Goal: Task Accomplishment & Management: Manage account settings

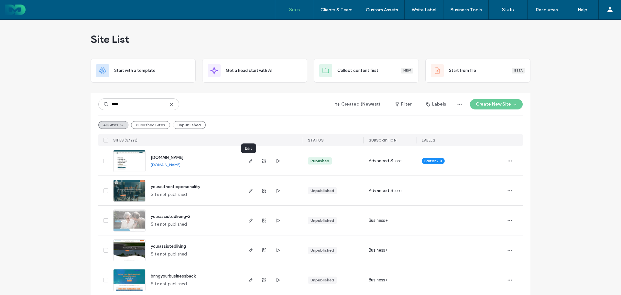
type input "****"
click at [248, 159] on icon "button" at bounding box center [250, 160] width 5 height 5
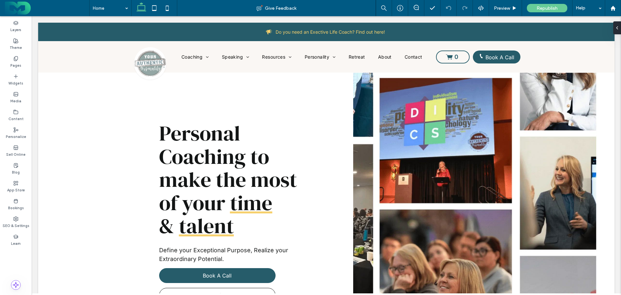
click at [15, 144] on div "Sell Online" at bounding box center [16, 151] width 32 height 18
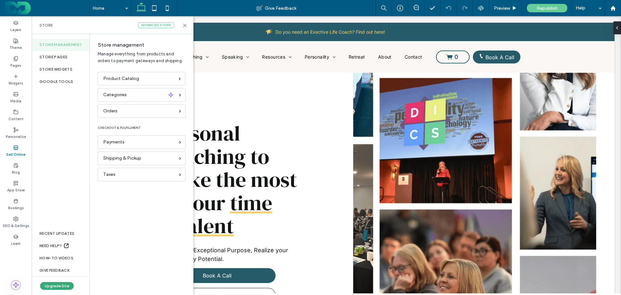
click at [119, 142] on span "Payments" at bounding box center [113, 141] width 21 height 7
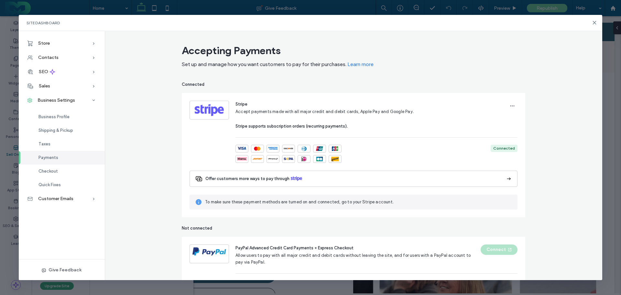
click at [51, 172] on span "Checkout" at bounding box center [48, 171] width 19 height 5
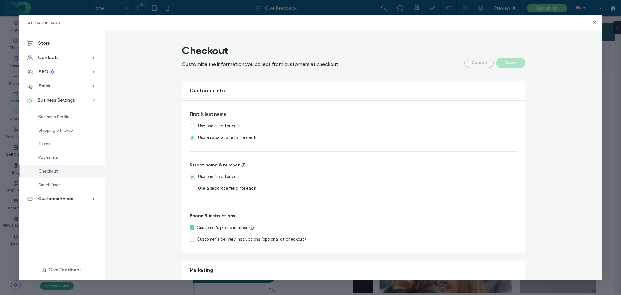
click at [47, 183] on span "Quick Fixes" at bounding box center [50, 184] width 22 height 5
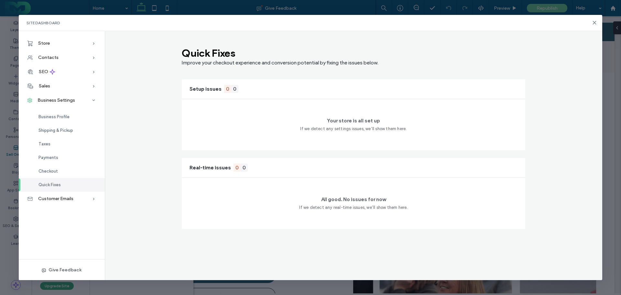
click at [46, 117] on span "Business Profile" at bounding box center [54, 116] width 31 height 5
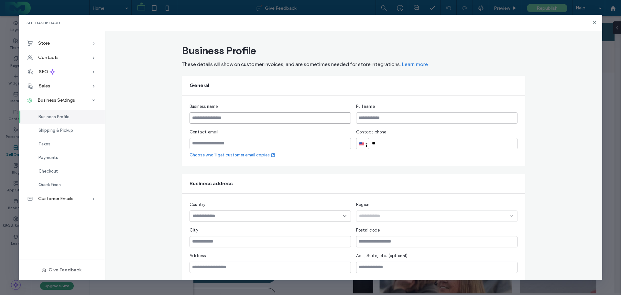
click at [221, 119] on input "text" at bounding box center [270, 117] width 161 height 11
paste input "**********"
type input "**********"
click at [217, 141] on input "email" at bounding box center [270, 143] width 161 height 11
type input "**********"
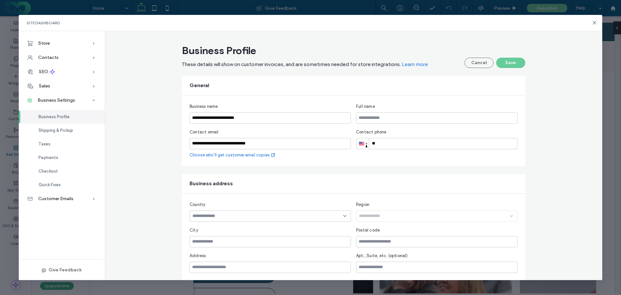
click at [271, 154] on icon at bounding box center [273, 154] width 5 height 5
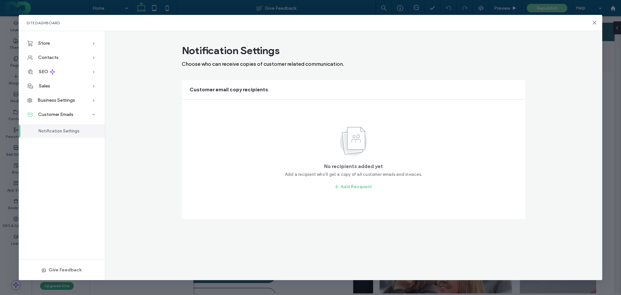
click at [61, 131] on span "Notification Settings" at bounding box center [59, 130] width 41 height 5
click at [356, 186] on button "Add Recipient" at bounding box center [353, 187] width 49 height 10
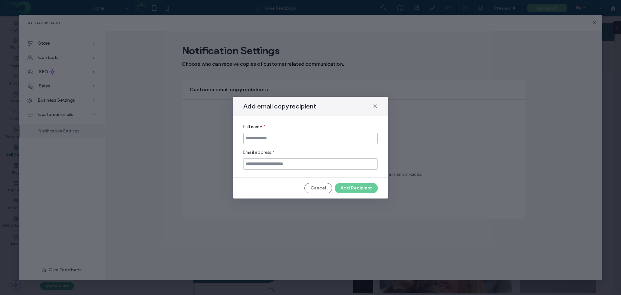
click at [269, 141] on input at bounding box center [310, 138] width 135 height 11
type input "**********"
click at [360, 189] on button "Add Recipient" at bounding box center [356, 188] width 43 height 10
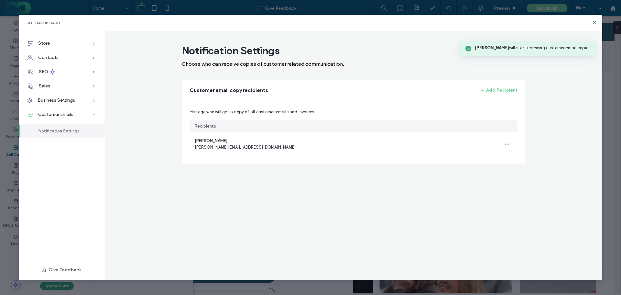
click at [84, 114] on div "Customer Emails" at bounding box center [62, 114] width 86 height 14
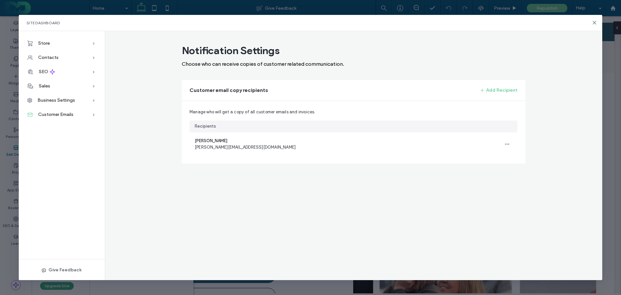
click at [93, 43] on icon at bounding box center [94, 43] width 6 height 6
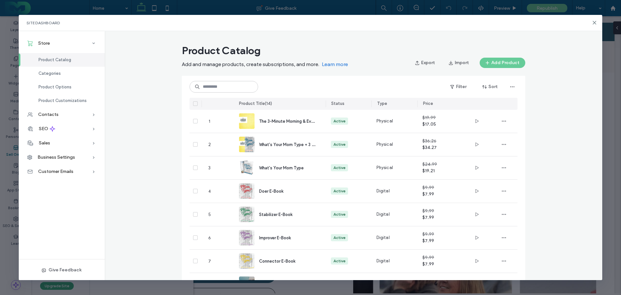
click at [90, 156] on div "Business Settings" at bounding box center [62, 157] width 86 height 14
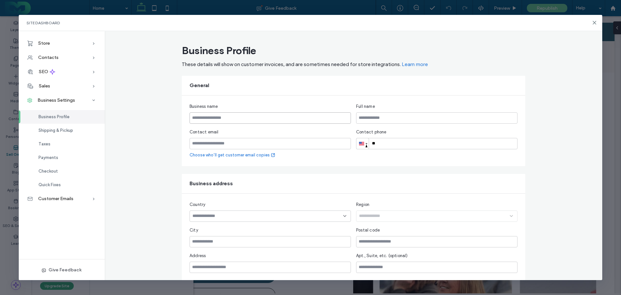
click at [210, 118] on input "text" at bounding box center [270, 117] width 161 height 11
type input "**********"
click at [385, 142] on input "**" at bounding box center [436, 143] width 161 height 11
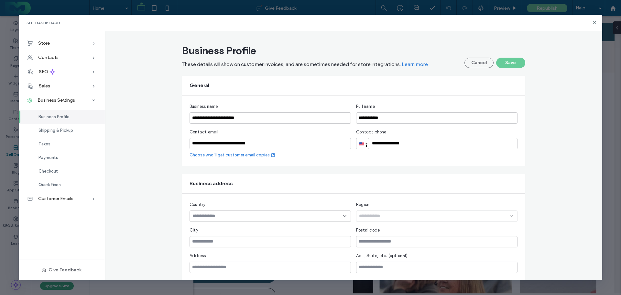
type input "**********"
click at [230, 214] on input at bounding box center [268, 215] width 151 height 5
type input "******"
click at [229, 246] on div "United States" at bounding box center [267, 249] width 161 height 11
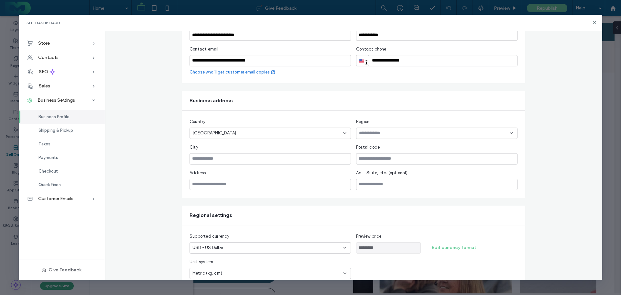
scroll to position [97, 0]
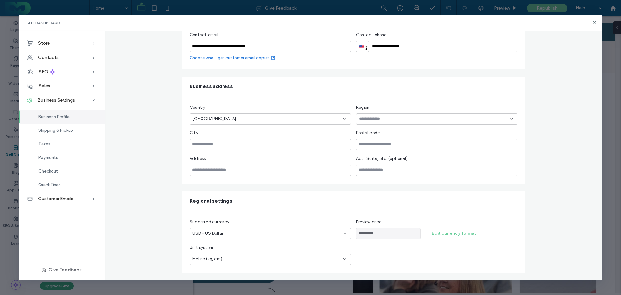
click at [382, 119] on input at bounding box center [434, 118] width 151 height 5
type input "***"
click at [512, 129] on div "Colorado" at bounding box center [434, 130] width 161 height 11
click at [219, 142] on input "text" at bounding box center [270, 144] width 161 height 11
type input "**********"
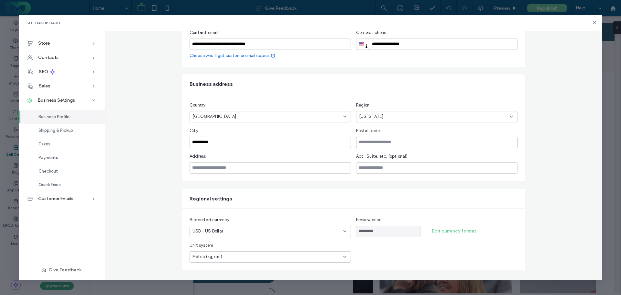
scroll to position [100, 0]
click at [361, 141] on input "text" at bounding box center [436, 141] width 161 height 11
type input "*****"
click at [298, 254] on div "Metric (kg, cm)" at bounding box center [267, 256] width 148 height 6
click at [237, 276] on div "Imperial (lb, in)" at bounding box center [267, 278] width 161 height 11
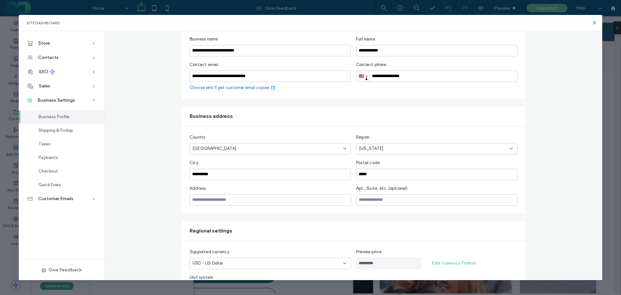
scroll to position [0, 0]
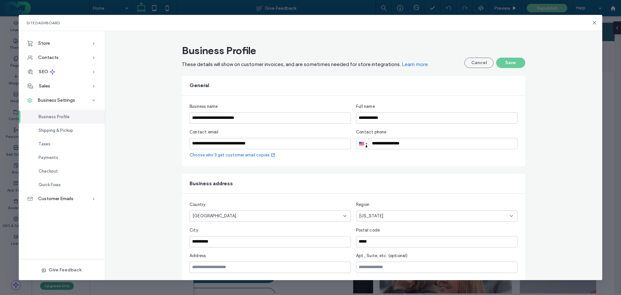
click at [506, 58] on button "Save" at bounding box center [510, 63] width 29 height 10
click at [501, 62] on button "Save" at bounding box center [510, 63] width 29 height 10
click at [70, 198] on span "Customer Emails" at bounding box center [55, 199] width 35 height 6
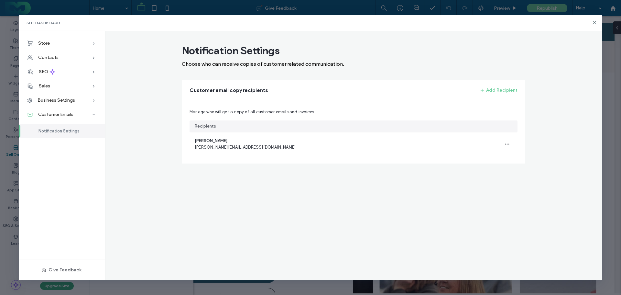
click at [55, 44] on div "Store" at bounding box center [62, 43] width 86 height 14
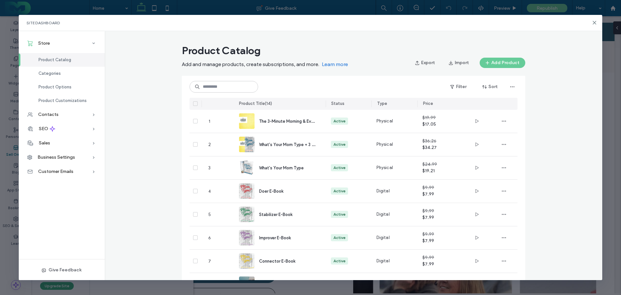
drag, startPoint x: 595, startPoint y: 21, endPoint x: 563, endPoint y: 6, distance: 35.6
click at [595, 21] on icon at bounding box center [594, 22] width 5 height 5
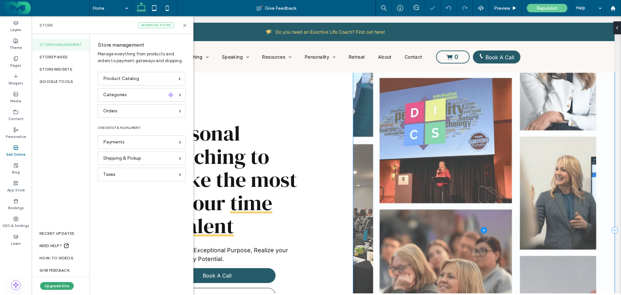
click at [184, 25] on use at bounding box center [184, 25] width 3 height 3
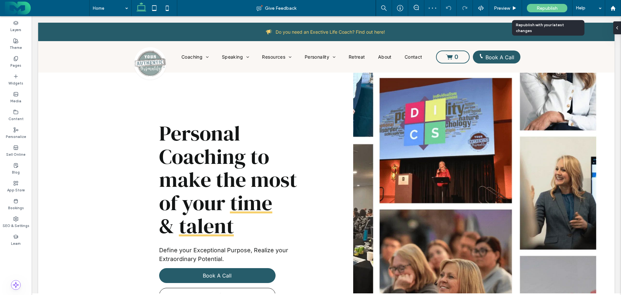
click at [543, 6] on span "Republish" at bounding box center [547, 9] width 21 height 6
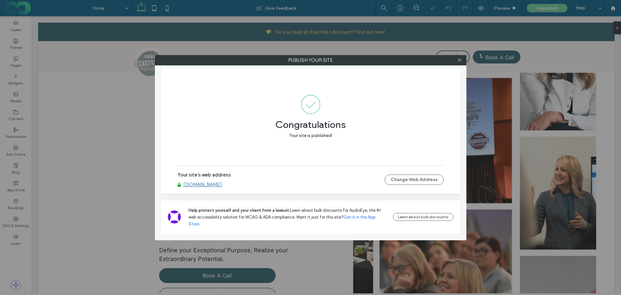
click at [458, 61] on icon at bounding box center [459, 60] width 5 height 5
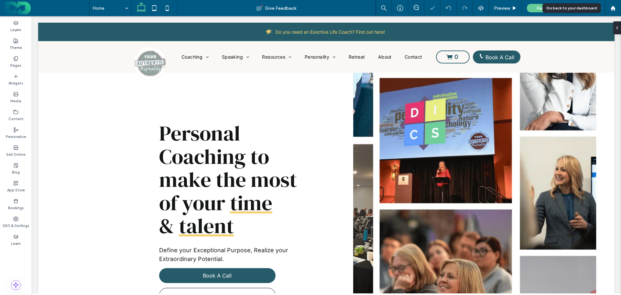
click at [612, 7] on icon at bounding box center [614, 9] width 6 height 6
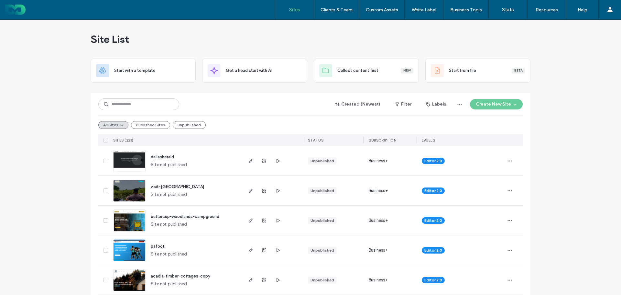
click at [395, 41] on div "Site List" at bounding box center [311, 39] width 440 height 39
click at [245, 35] on div "Site List" at bounding box center [311, 39] width 440 height 39
click at [133, 101] on input at bounding box center [138, 104] width 81 height 12
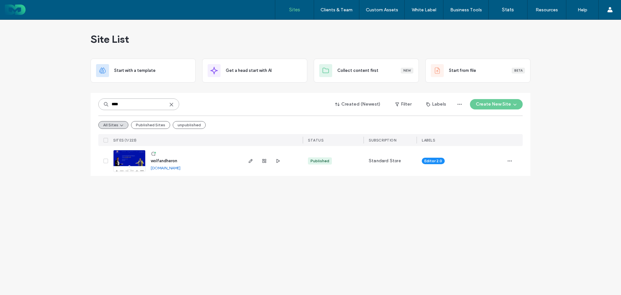
type input "****"
click at [252, 159] on icon "button" at bounding box center [250, 160] width 5 height 5
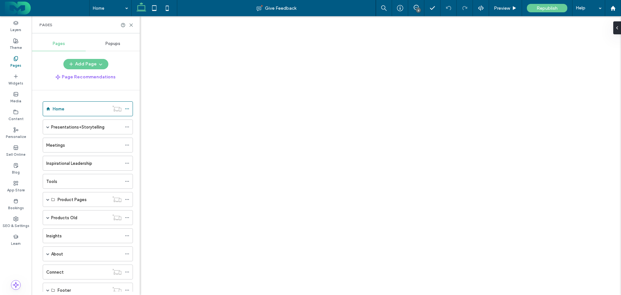
click at [64, 140] on div "Meetings" at bounding box center [83, 145] width 75 height 14
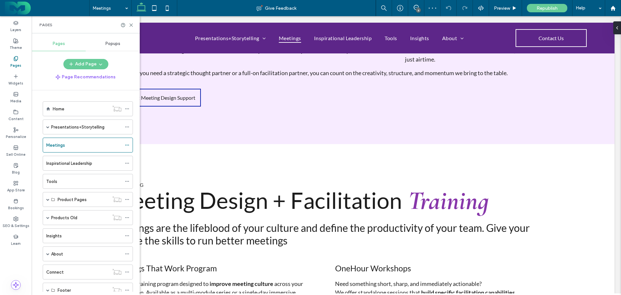
scroll to position [291, 0]
click at [131, 25] on use at bounding box center [131, 25] width 3 height 3
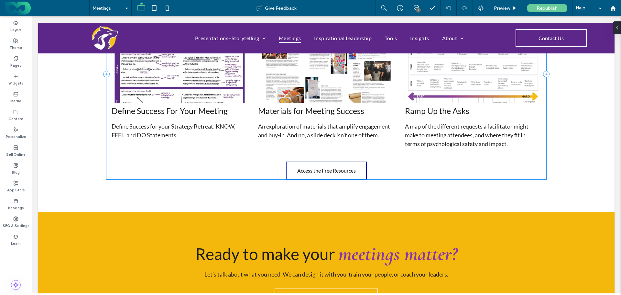
scroll to position [1941, 0]
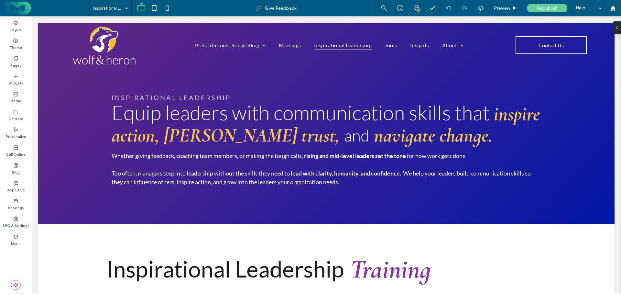
click at [16, 58] on icon at bounding box center [15, 58] width 5 height 5
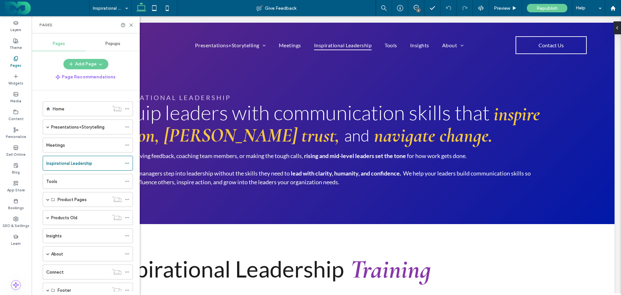
click at [46, 125] on div "Presentations+Storytelling" at bounding box center [88, 126] width 90 height 15
click at [47, 127] on span at bounding box center [47, 126] width 3 height 3
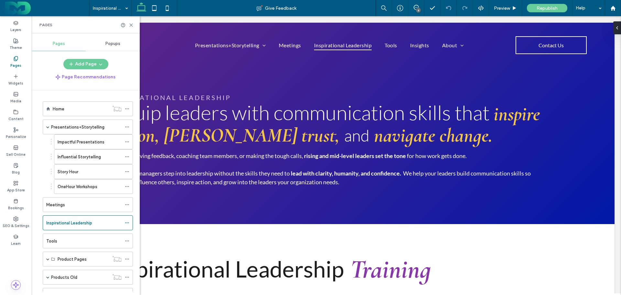
click at [79, 140] on label "Impactful Presentations" at bounding box center [81, 141] width 47 height 11
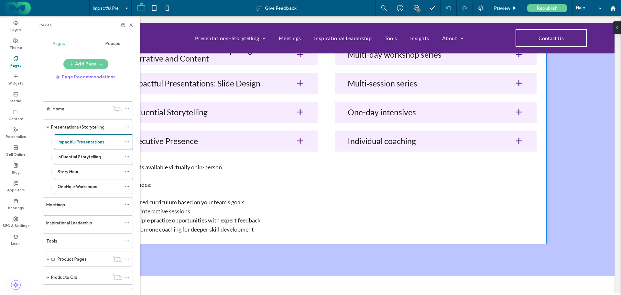
scroll to position [1035, 0]
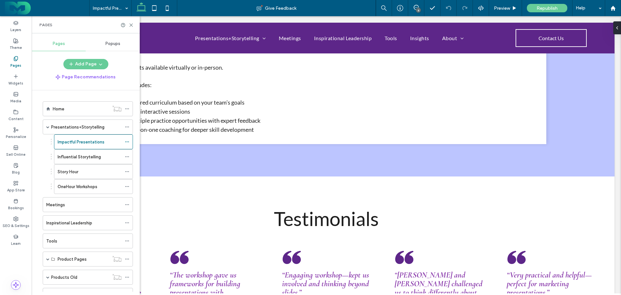
click at [73, 158] on label "Influential Storytelling" at bounding box center [79, 156] width 43 height 11
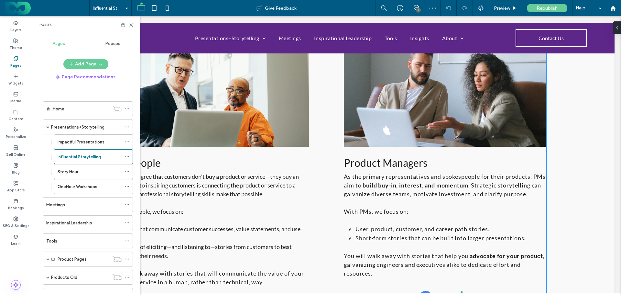
scroll to position [550, 0]
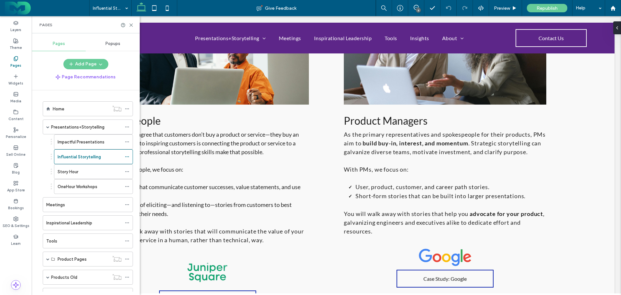
click at [130, 25] on icon at bounding box center [131, 25] width 5 height 5
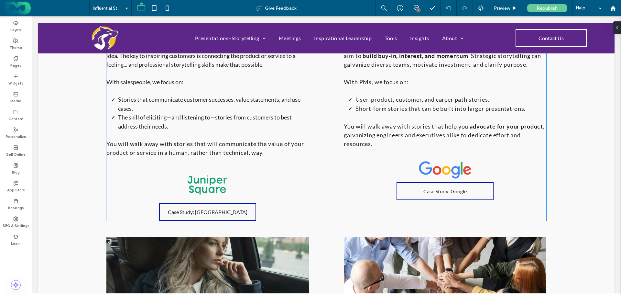
scroll to position [647, 0]
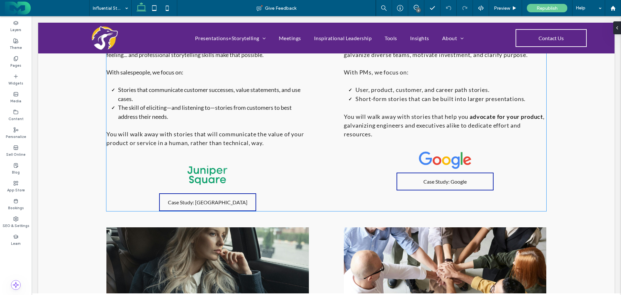
click at [196, 201] on span "Case Study: Juniper Square" at bounding box center [208, 202] width 80 height 6
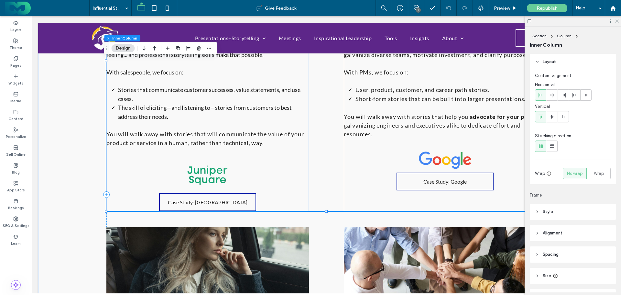
click at [196, 201] on span "Case Study: Juniper Square" at bounding box center [208, 202] width 80 height 6
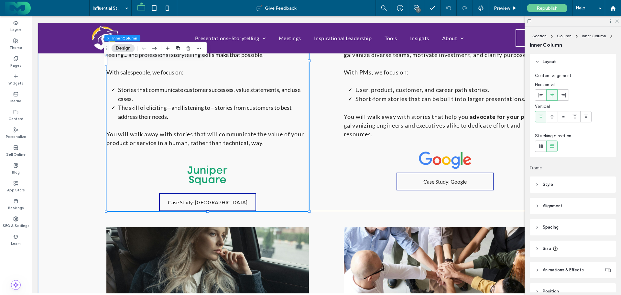
click at [196, 201] on span "Case Study: Juniper Square" at bounding box center [208, 202] width 80 height 6
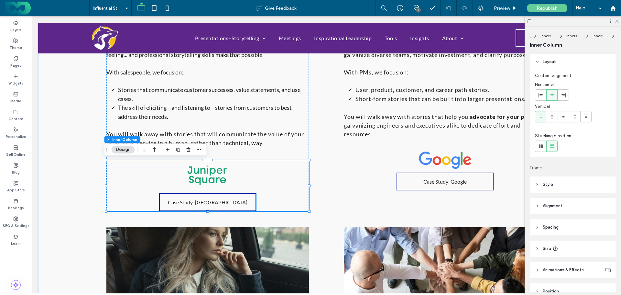
click at [197, 205] on link "Case Study: Juniper Square" at bounding box center [207, 202] width 97 height 18
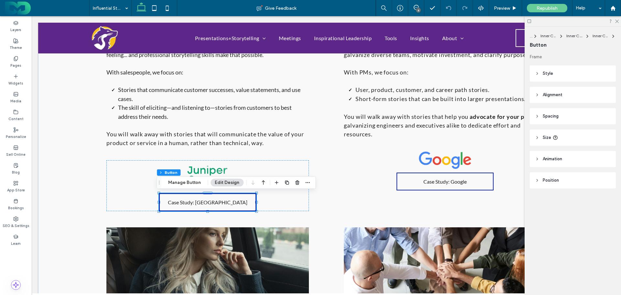
click at [179, 184] on button "Manage Button" at bounding box center [184, 183] width 41 height 8
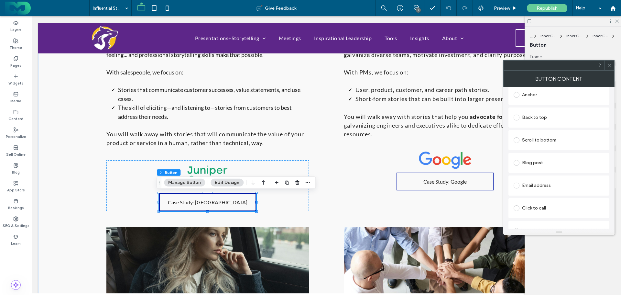
scroll to position [232, 0]
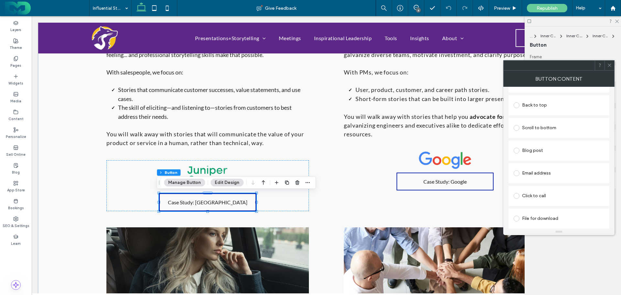
click at [535, 214] on div "File for download" at bounding box center [559, 218] width 91 height 10
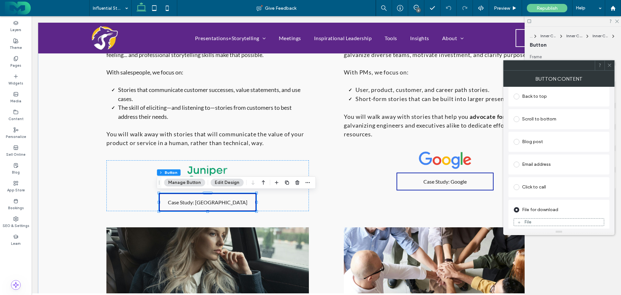
scroll to position [221, 0]
click at [537, 218] on div "File" at bounding box center [559, 218] width 90 height 6
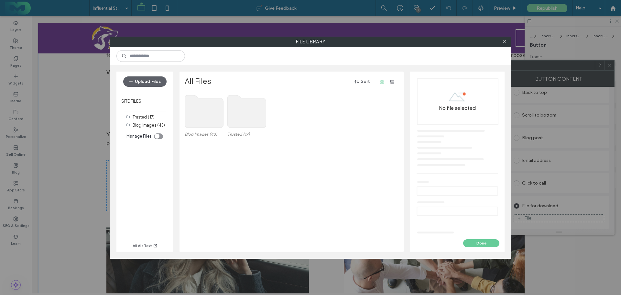
click at [138, 80] on button "Upload Files" at bounding box center [144, 81] width 43 height 10
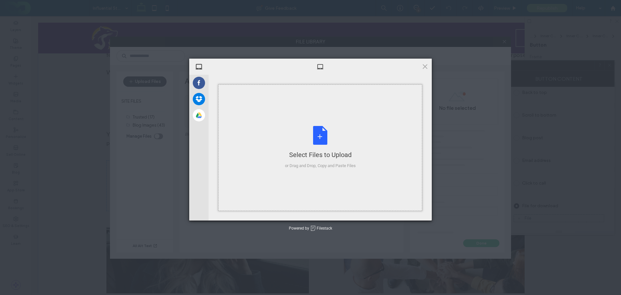
click at [319, 140] on div "Select Files to Upload or Drag and Drop, Copy and Paste Files" at bounding box center [320, 147] width 71 height 43
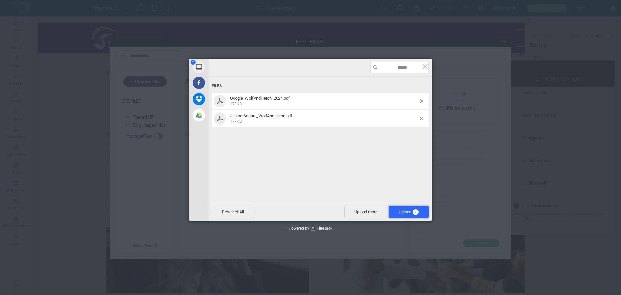
click at [408, 208] on span "Upload 2" at bounding box center [409, 211] width 40 height 12
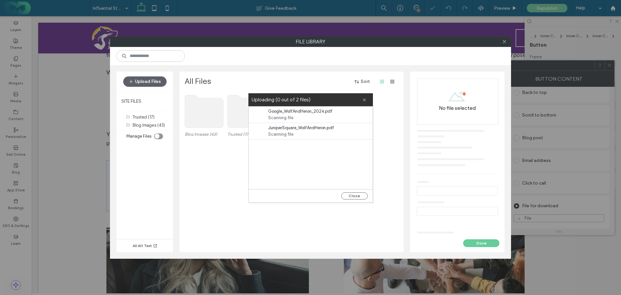
click at [356, 194] on button "Close" at bounding box center [354, 195] width 27 height 7
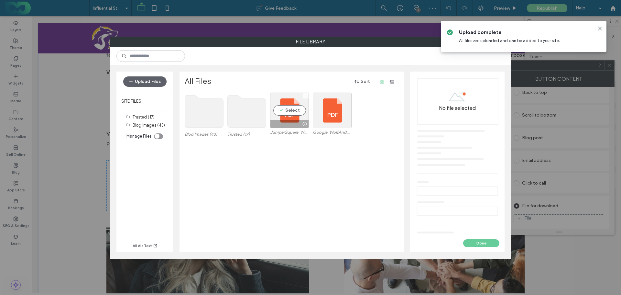
click at [287, 111] on div "Select" at bounding box center [289, 111] width 39 height 36
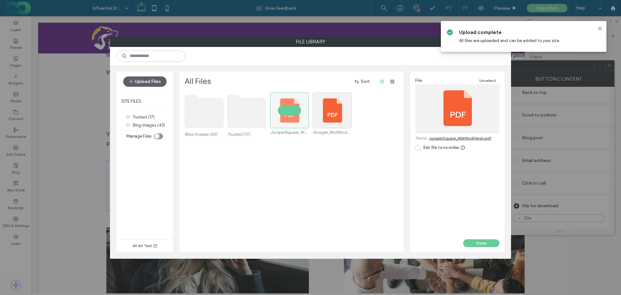
drag, startPoint x: 475, startPoint y: 242, endPoint x: 359, endPoint y: 201, distance: 123.0
click at [475, 242] on button "Done" at bounding box center [481, 243] width 36 height 8
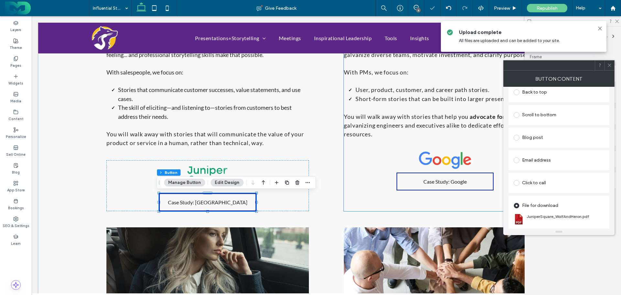
click at [438, 184] on span "Case Study: Google" at bounding box center [445, 181] width 43 height 6
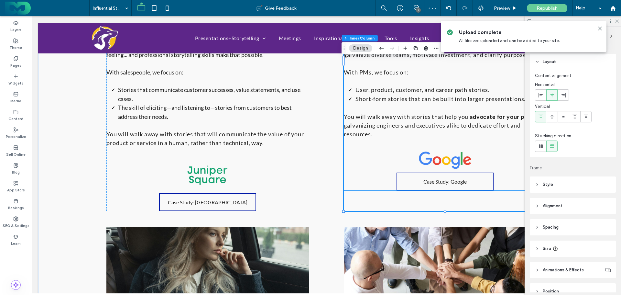
click at [436, 180] on span "Case Study: Google" at bounding box center [445, 181] width 43 height 6
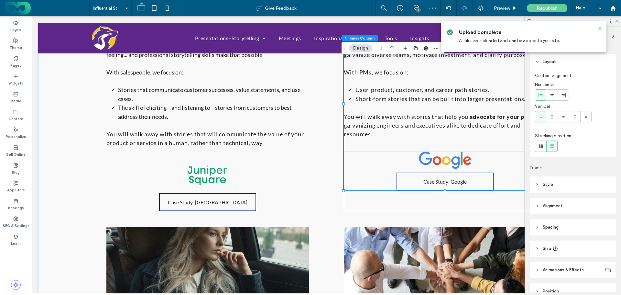
click at [436, 180] on span "Case Study: Google" at bounding box center [445, 181] width 43 height 6
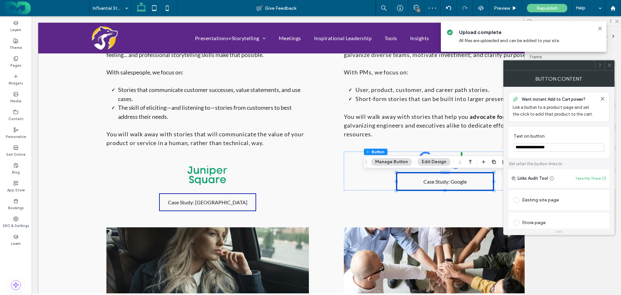
type input "**"
click at [436, 180] on span "Case Study: Google" at bounding box center [445, 181] width 43 height 6
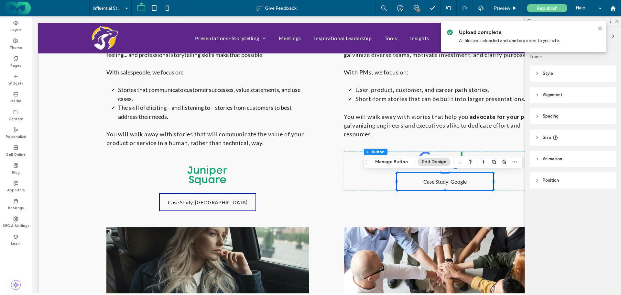
click at [383, 161] on button "Manage Button" at bounding box center [391, 162] width 41 height 8
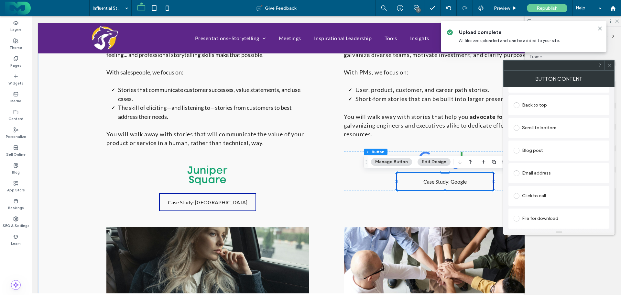
click at [552, 215] on div "File for download" at bounding box center [559, 218] width 91 height 10
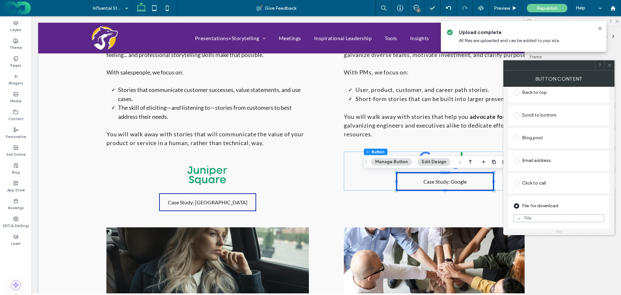
click at [536, 221] on figure "File" at bounding box center [559, 218] width 91 height 8
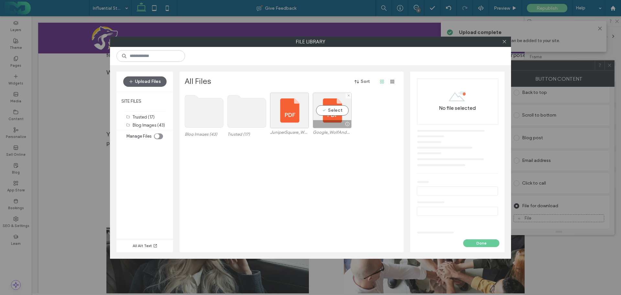
click at [334, 114] on div "Select" at bounding box center [332, 111] width 39 height 36
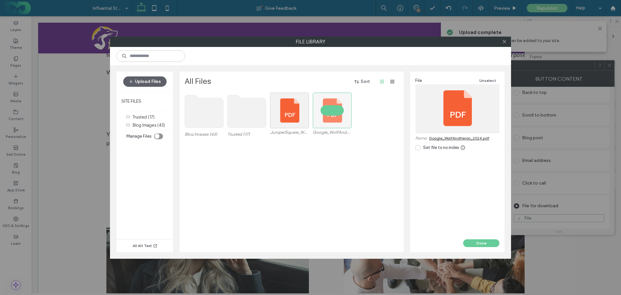
click at [491, 241] on button "Done" at bounding box center [481, 243] width 36 height 8
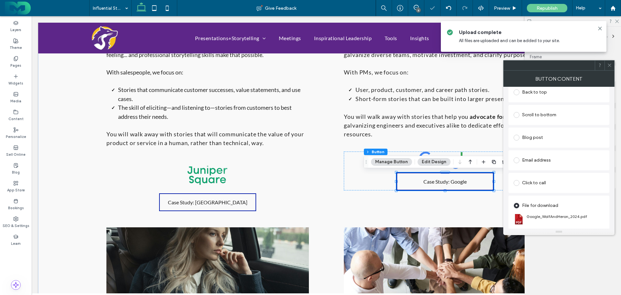
click at [610, 65] on use at bounding box center [609, 65] width 3 height 3
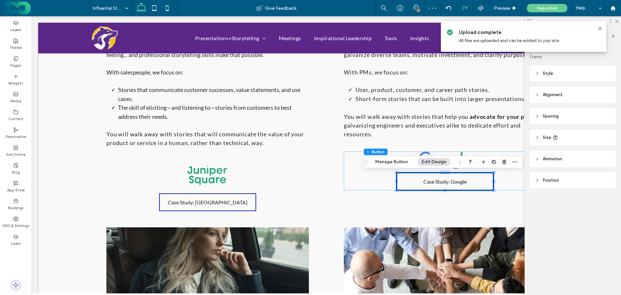
drag, startPoint x: 601, startPoint y: 27, endPoint x: 527, endPoint y: 50, distance: 78.0
click at [600, 27] on icon at bounding box center [600, 28] width 5 height 5
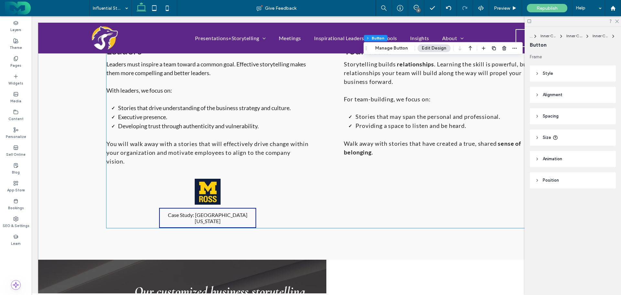
scroll to position [938, 0]
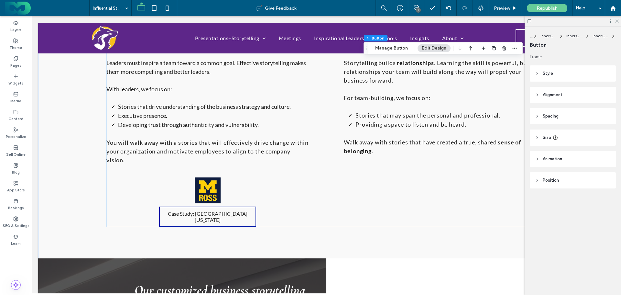
click at [195, 213] on span "Case Study: University of Michigan" at bounding box center [208, 216] width 96 height 12
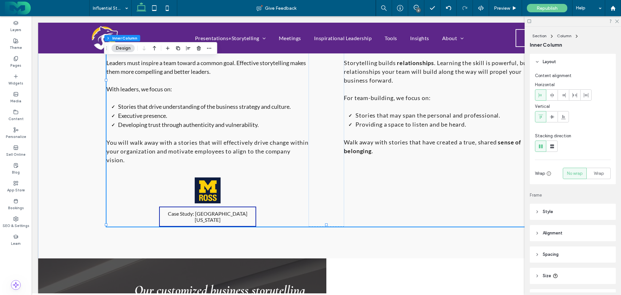
click at [195, 213] on span "Case Study: University of Michigan" at bounding box center [208, 216] width 96 height 12
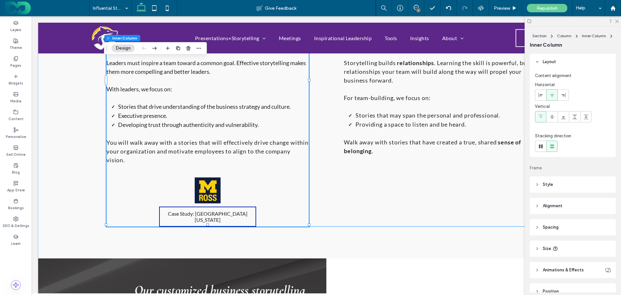
click at [195, 214] on span "Case Study: University of Michigan" at bounding box center [208, 216] width 96 height 12
click at [195, 209] on link "Case Study: University of Michigan" at bounding box center [207, 216] width 97 height 20
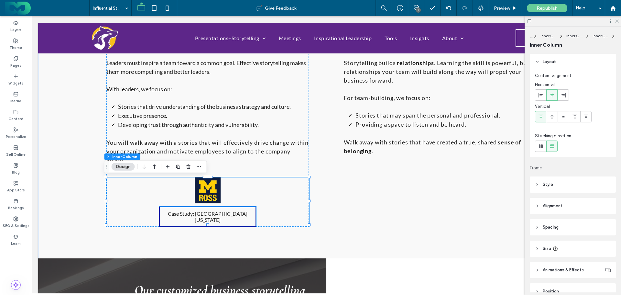
click at [193, 214] on span "Case Study: University of Michigan" at bounding box center [208, 216] width 96 height 12
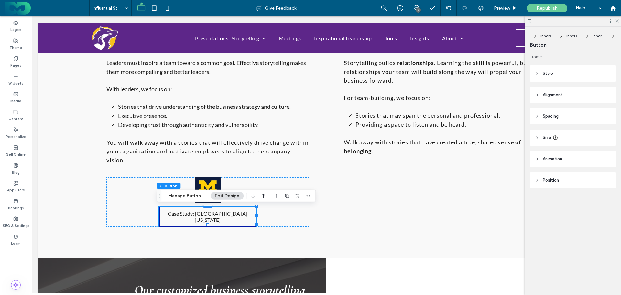
click at [181, 196] on button "Manage Button" at bounding box center [184, 196] width 41 height 8
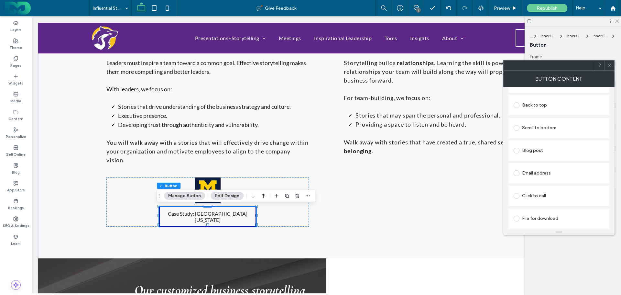
click at [545, 214] on div "File for download" at bounding box center [559, 218] width 91 height 10
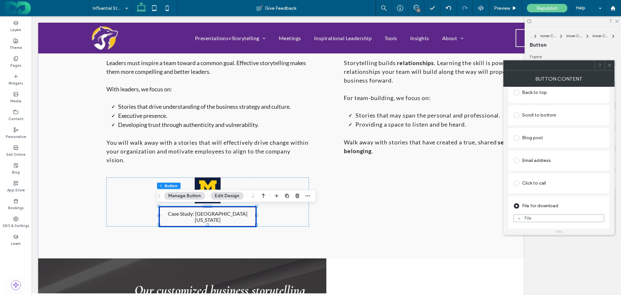
click at [544, 217] on div "File" at bounding box center [559, 218] width 90 height 6
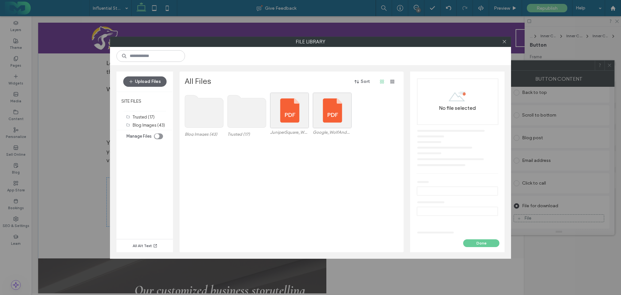
click at [144, 76] on div "Upload Files" at bounding box center [144, 82] width 57 height 20
click at [144, 80] on button "Upload Files" at bounding box center [144, 81] width 43 height 10
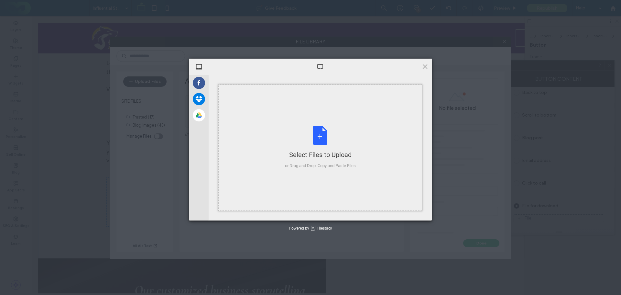
click at [317, 136] on div "Select Files to Upload or Drag and Drop, Copy and Paste Files" at bounding box center [320, 147] width 71 height 43
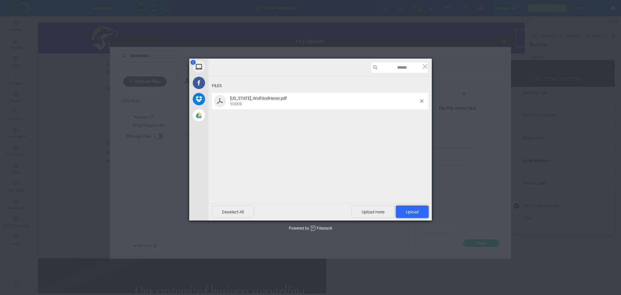
click at [404, 209] on span "Upload 1" at bounding box center [412, 211] width 33 height 12
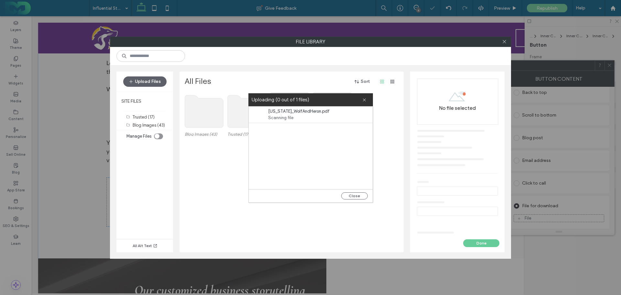
click at [351, 196] on button "Close" at bounding box center [354, 195] width 27 height 7
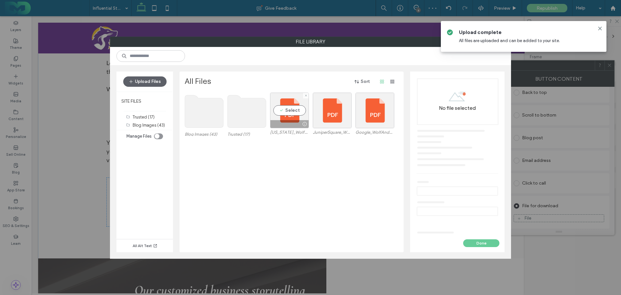
click at [293, 110] on div "Select" at bounding box center [289, 111] width 39 height 36
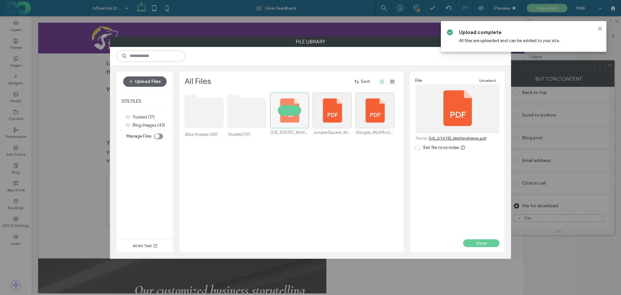
drag, startPoint x: 472, startPoint y: 241, endPoint x: 439, endPoint y: 225, distance: 36.9
click at [472, 241] on button "Done" at bounding box center [481, 243] width 36 height 8
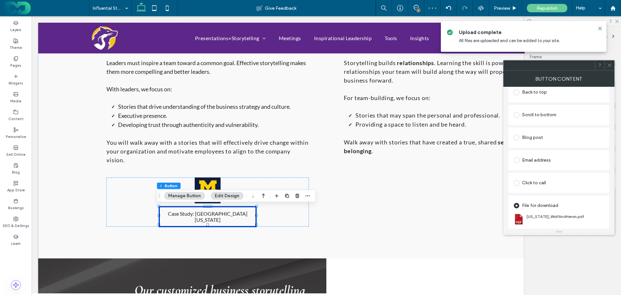
click at [610, 66] on icon at bounding box center [609, 65] width 5 height 5
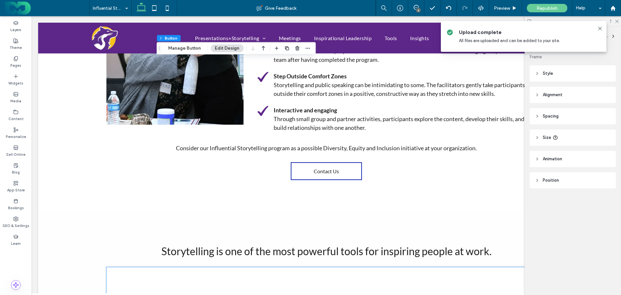
scroll to position [2362, 0]
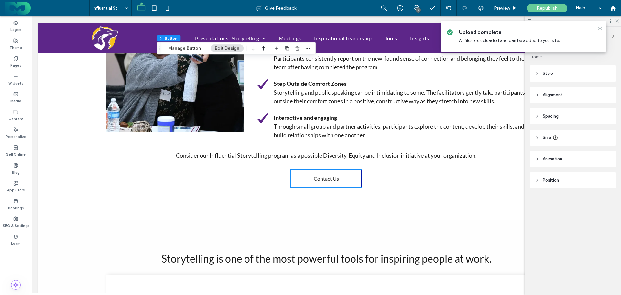
click at [304, 176] on link "Contact Us" at bounding box center [326, 179] width 71 height 18
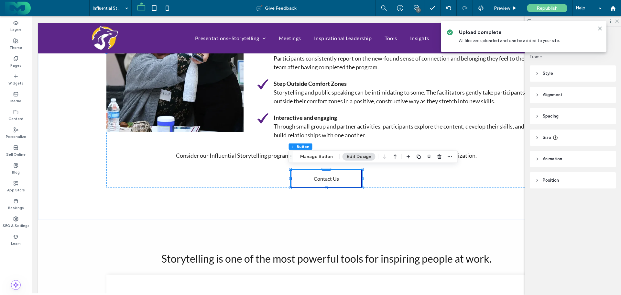
click at [306, 156] on button "Manage Button" at bounding box center [316, 157] width 41 height 8
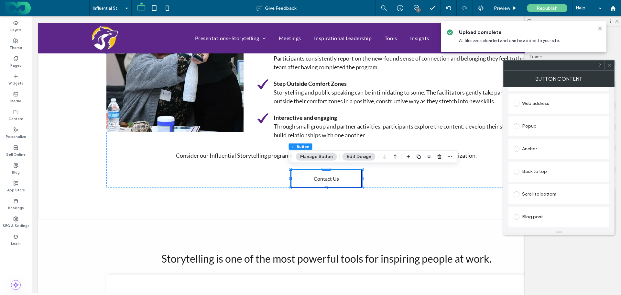
click at [534, 149] on div "Anchor" at bounding box center [559, 149] width 91 height 10
click at [611, 65] on icon at bounding box center [609, 65] width 5 height 5
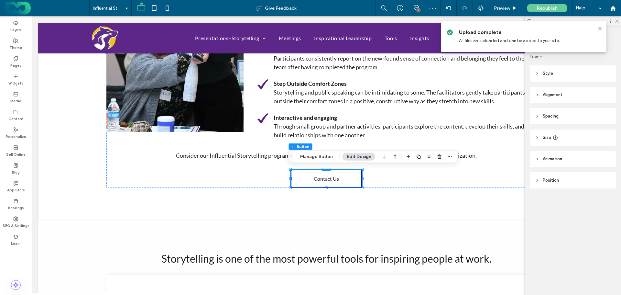
drag, startPoint x: 599, startPoint y: 28, endPoint x: 387, endPoint y: 109, distance: 227.5
click at [599, 28] on use at bounding box center [600, 28] width 3 height 3
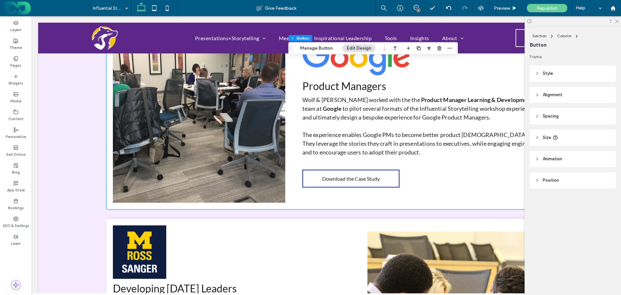
scroll to position [2944, 0]
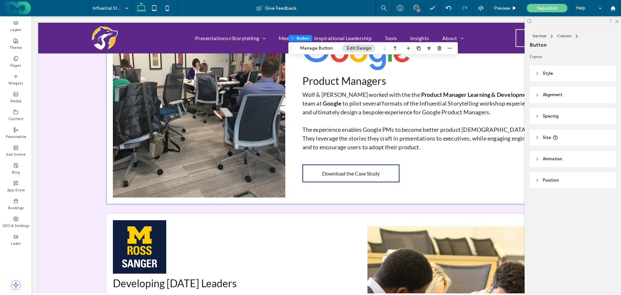
click at [335, 174] on span "Download the Case Study" at bounding box center [351, 173] width 58 height 6
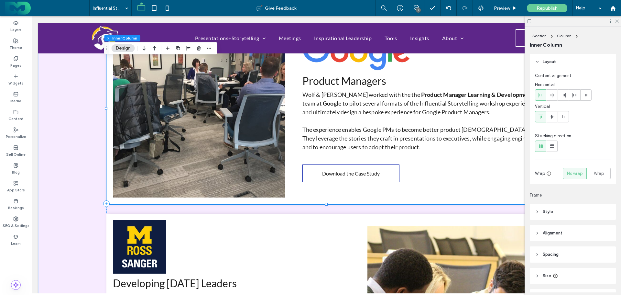
click at [334, 172] on span "Download the Case Study" at bounding box center [351, 173] width 58 height 6
click at [331, 171] on span "Download the Case Study" at bounding box center [351, 173] width 58 height 6
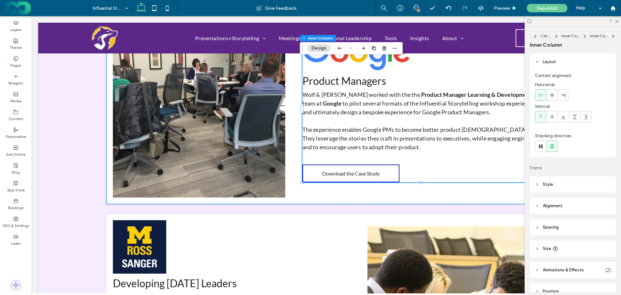
click at [331, 171] on span "Download the Case Study" at bounding box center [351, 173] width 58 height 6
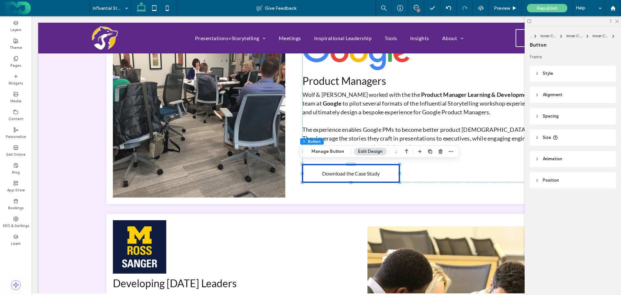
click at [328, 153] on button "Manage Button" at bounding box center [327, 152] width 41 height 8
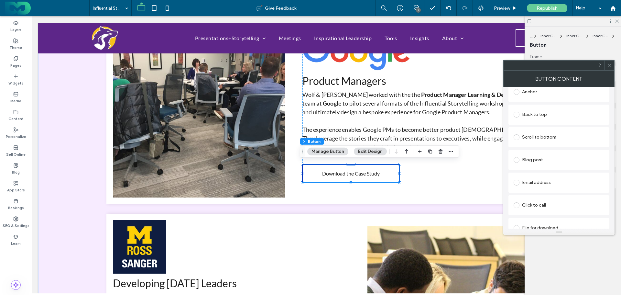
scroll to position [232, 0]
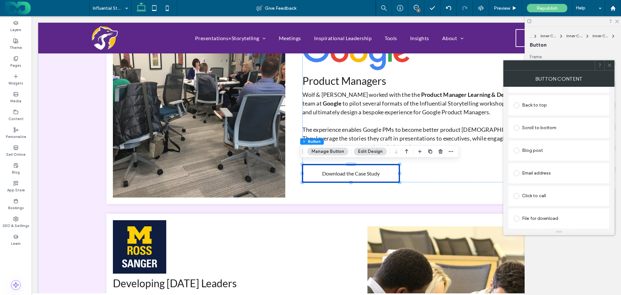
click at [547, 217] on div "File for download" at bounding box center [559, 218] width 91 height 10
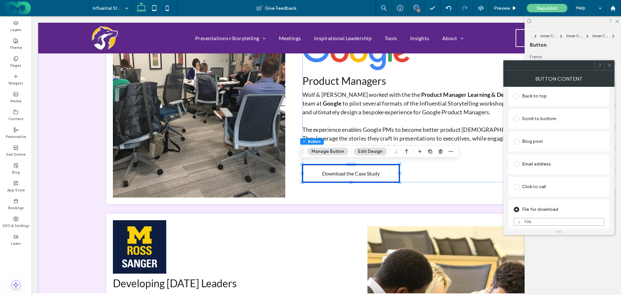
scroll to position [221, 0]
click at [529, 217] on div "File" at bounding box center [527, 218] width 7 height 6
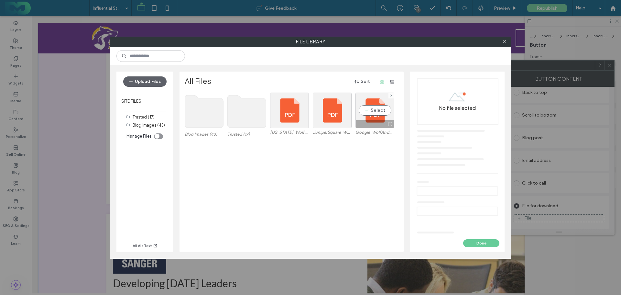
click at [370, 113] on div "Select" at bounding box center [375, 111] width 39 height 36
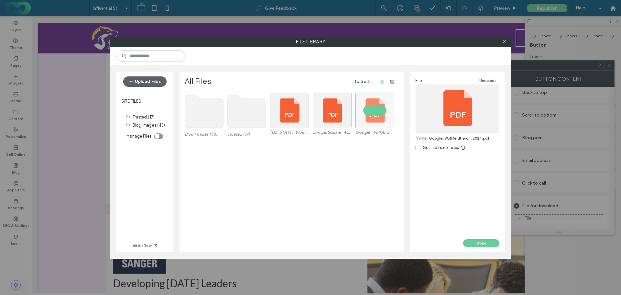
click at [485, 241] on button "Done" at bounding box center [481, 243] width 36 height 8
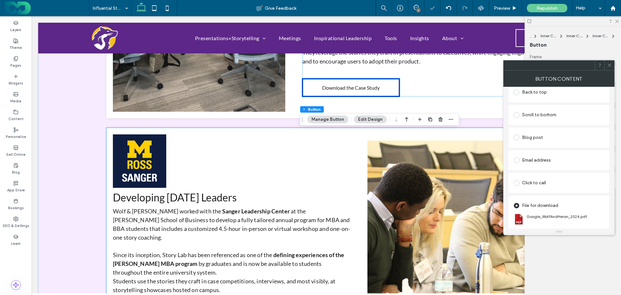
scroll to position [3106, 0]
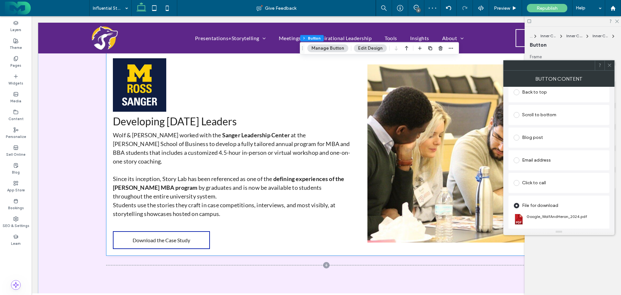
click at [164, 237] on span "Download the Case Study" at bounding box center [162, 240] width 58 height 6
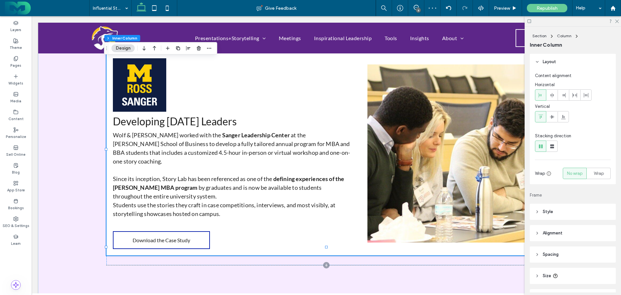
click at [163, 237] on span "Download the Case Study" at bounding box center [162, 240] width 58 height 6
click at [148, 237] on span "Download the Case Study" at bounding box center [162, 240] width 58 height 6
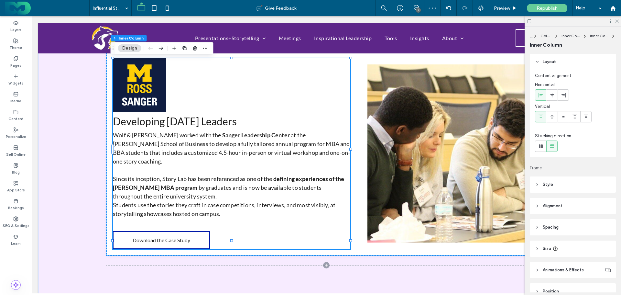
click at [148, 237] on span "Download the Case Study" at bounding box center [162, 240] width 58 height 6
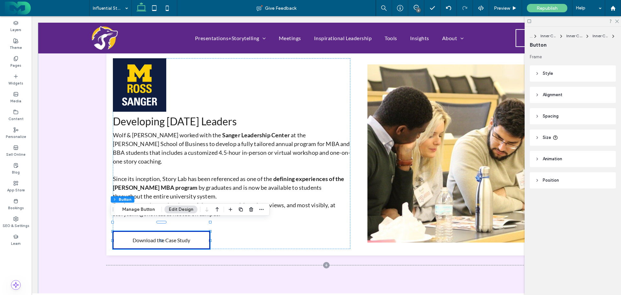
click at [144, 209] on button "Manage Button" at bounding box center [138, 209] width 41 height 8
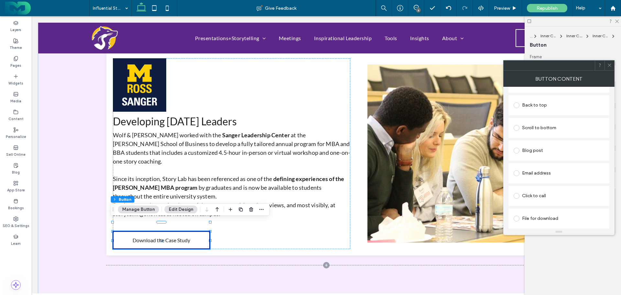
click at [541, 217] on div "File for download" at bounding box center [559, 218] width 91 height 10
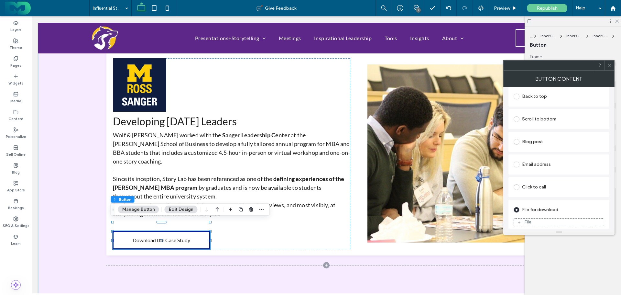
scroll to position [221, 0]
click at [537, 216] on div "File" at bounding box center [559, 218] width 90 height 6
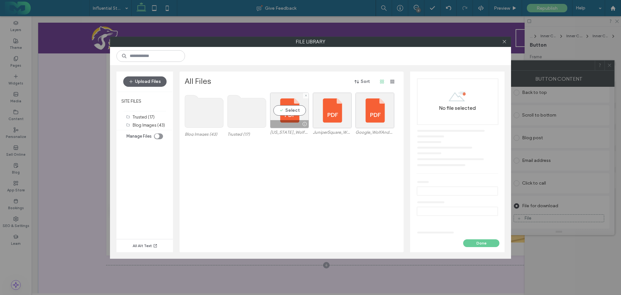
click at [293, 114] on div "Select" at bounding box center [289, 111] width 39 height 36
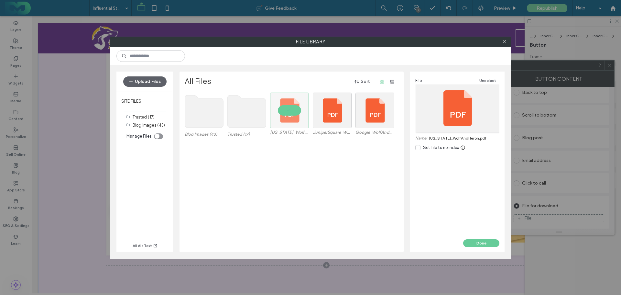
click at [474, 243] on button "Done" at bounding box center [481, 243] width 36 height 8
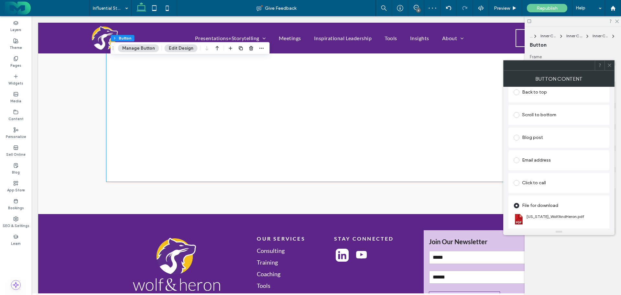
scroll to position [3873, 0]
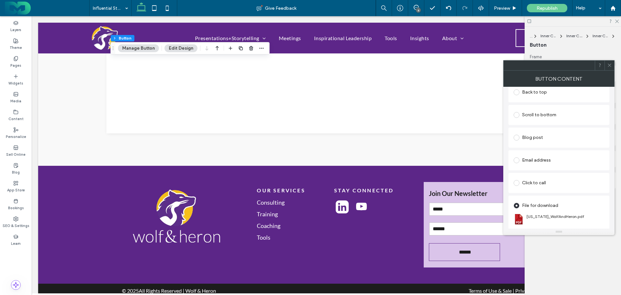
drag, startPoint x: 610, startPoint y: 68, endPoint x: 610, endPoint y: 60, distance: 8.8
click at [610, 67] on span at bounding box center [609, 66] width 5 height 10
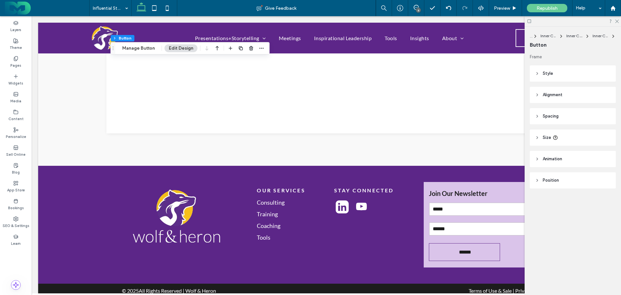
click at [618, 20] on icon at bounding box center [617, 21] width 4 height 4
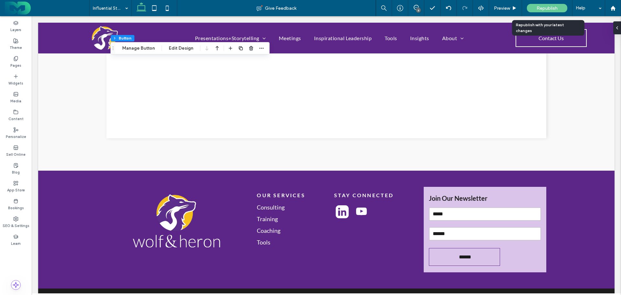
click at [547, 2] on div "Republish" at bounding box center [547, 8] width 40 height 16
click at [540, 6] on span "Republish" at bounding box center [547, 9] width 21 height 6
